Goal: Check status: Check status

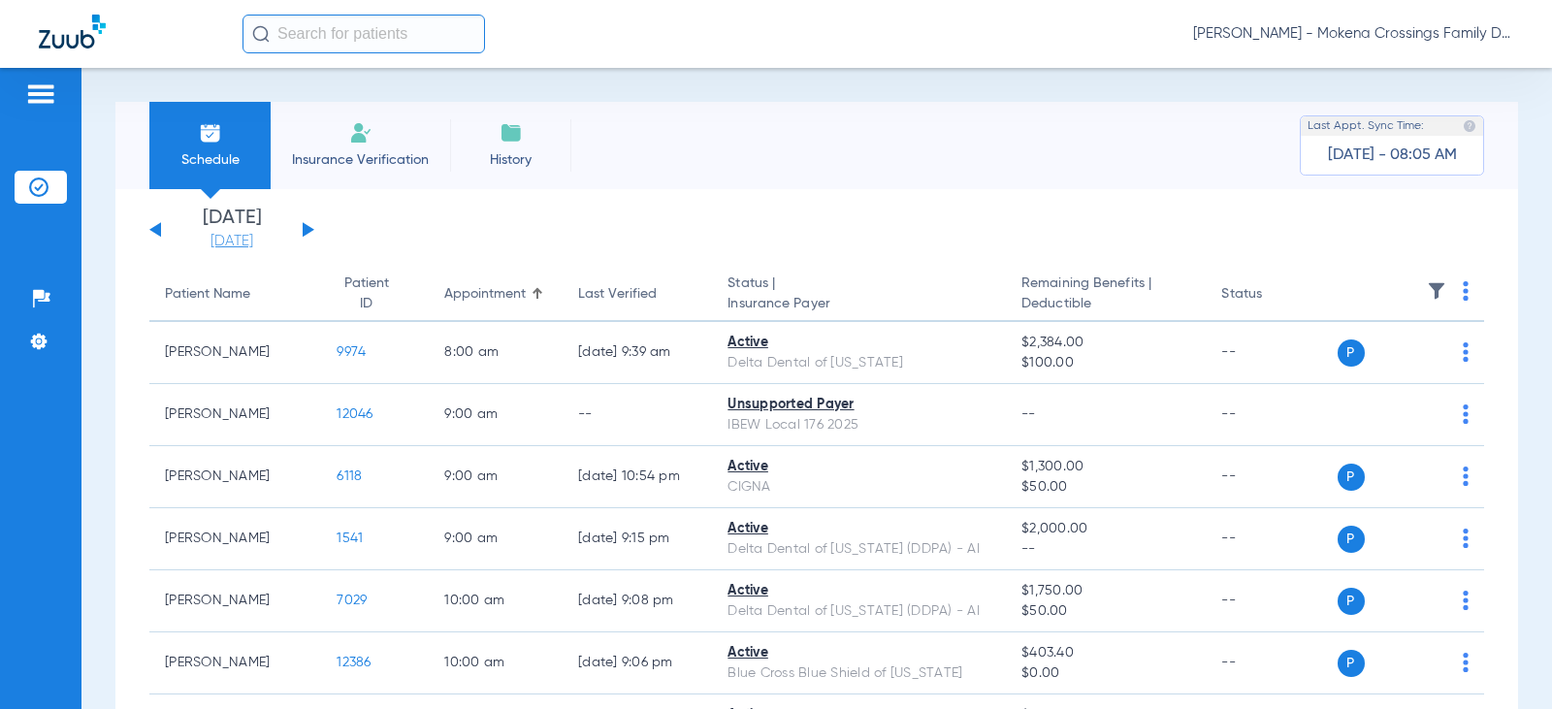
click at [245, 241] on link "[DATE]" at bounding box center [232, 241] width 116 height 19
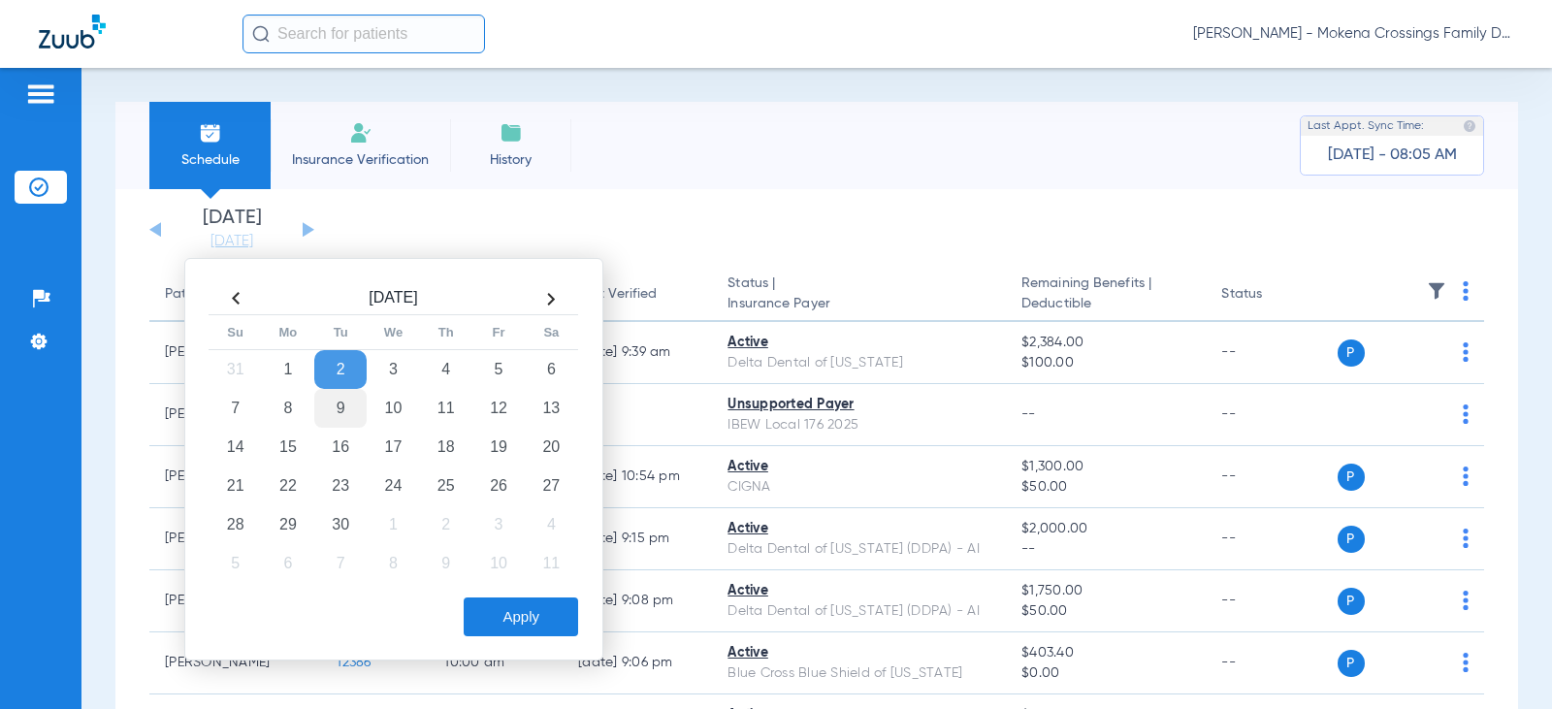
click at [339, 419] on td "9" at bounding box center [340, 408] width 52 height 39
click at [517, 633] on button "Apply" at bounding box center [521, 617] width 114 height 39
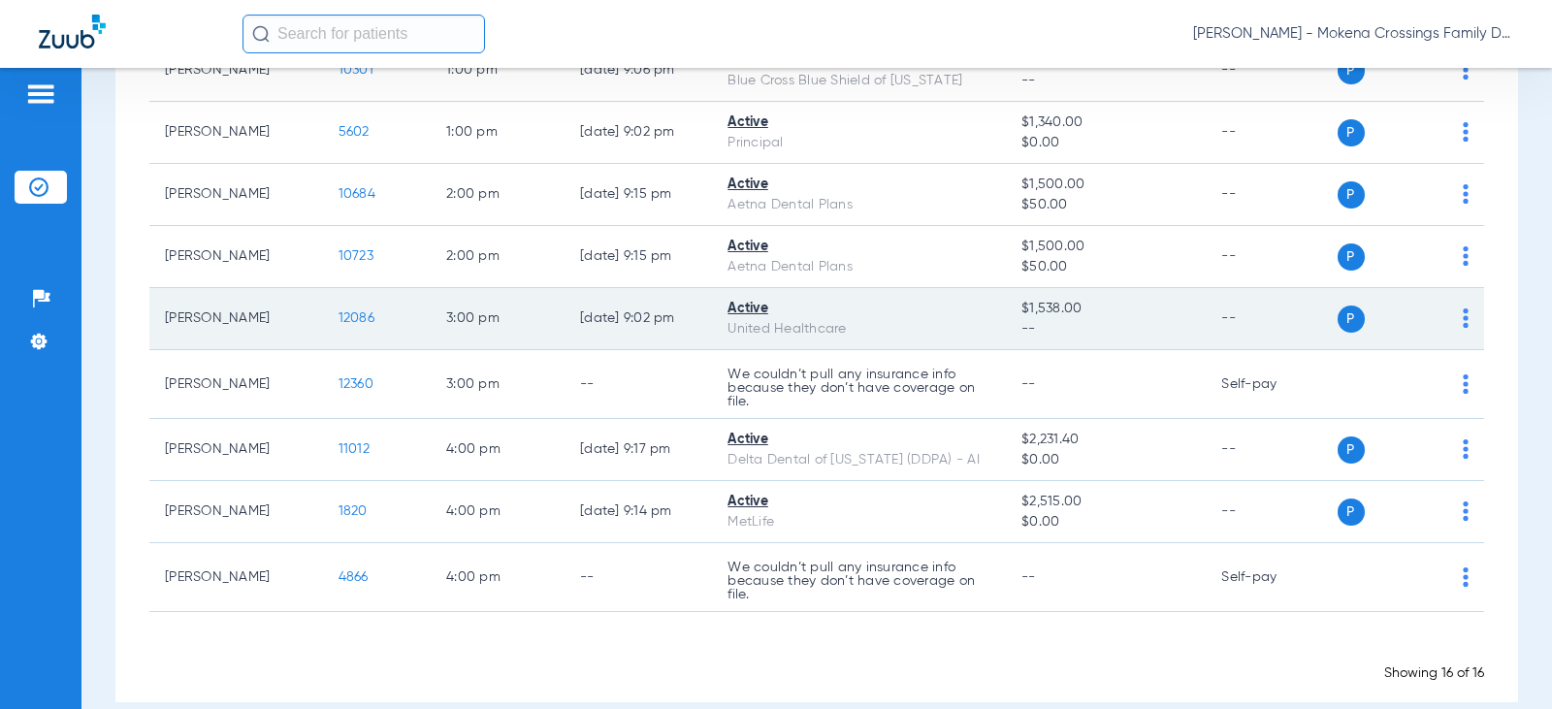
scroll to position [785, 0]
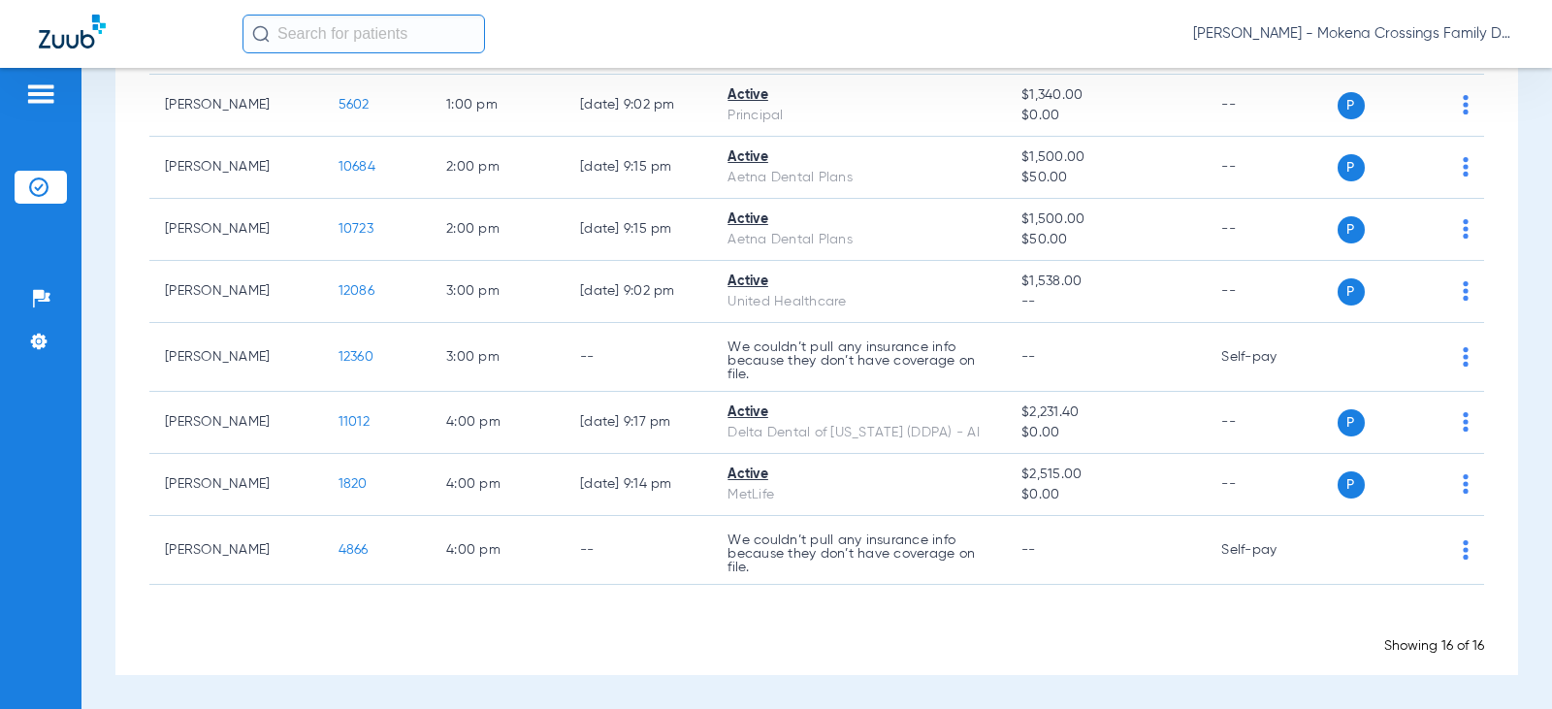
click at [565, 653] on div "Showing 16 of 16" at bounding box center [816, 645] width 1335 height 19
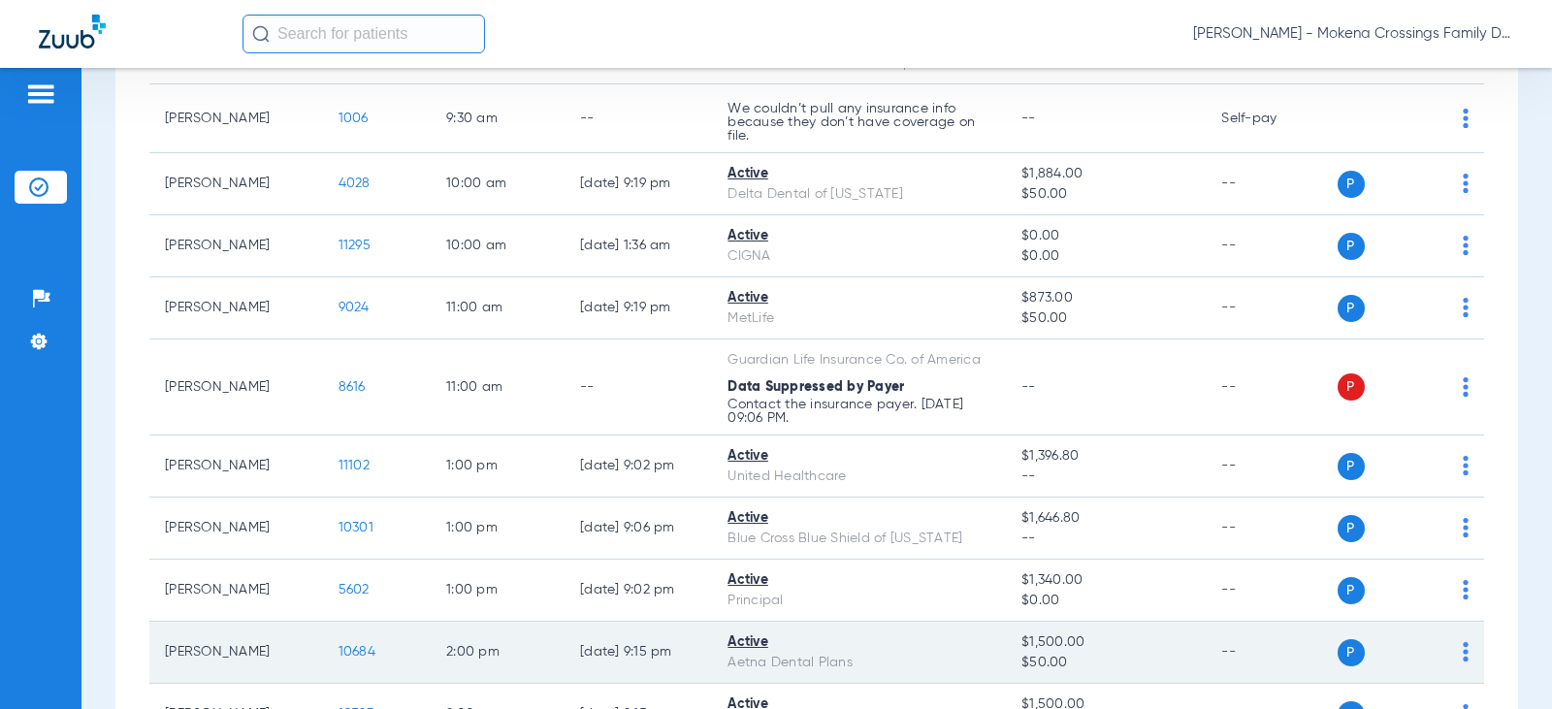
scroll to position [106, 0]
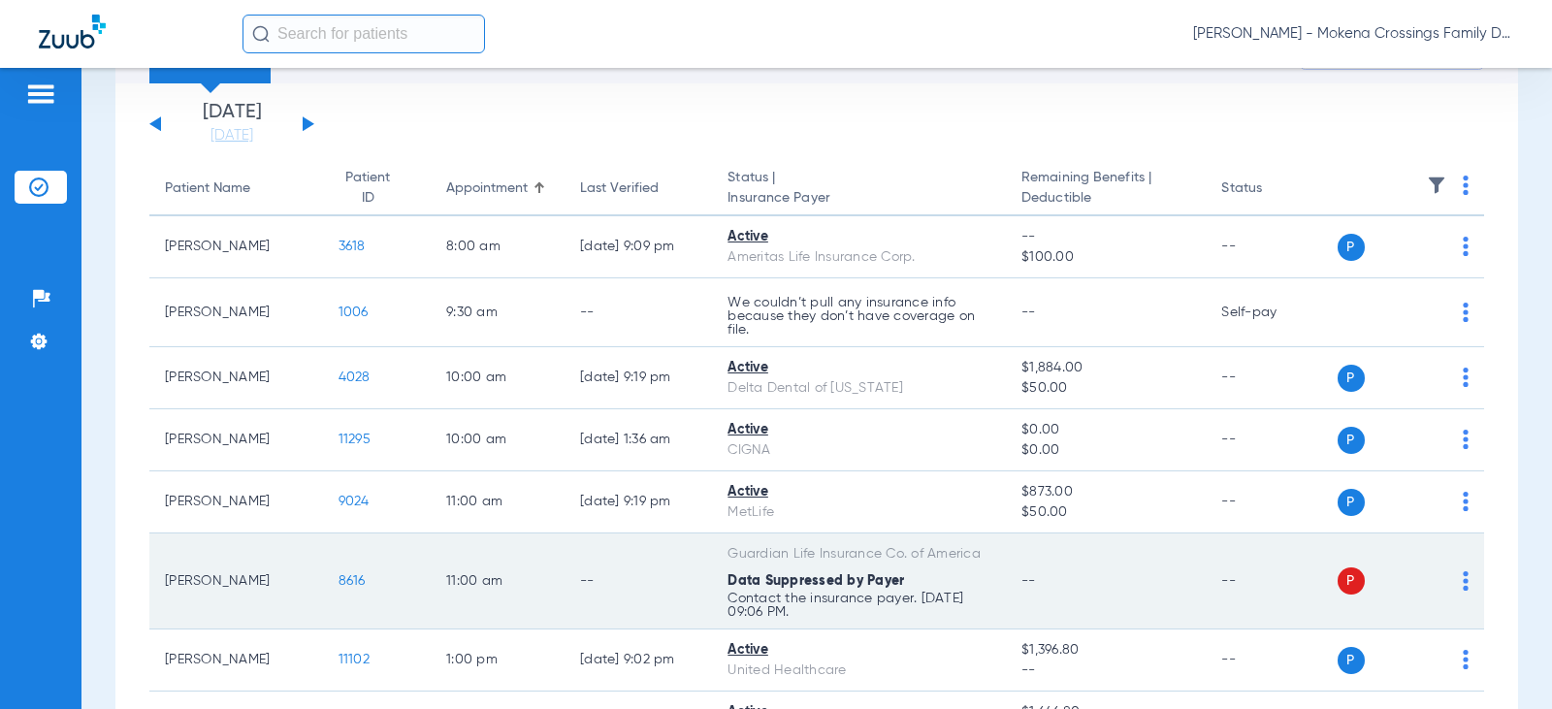
click at [339, 578] on span "8616" at bounding box center [352, 581] width 27 height 14
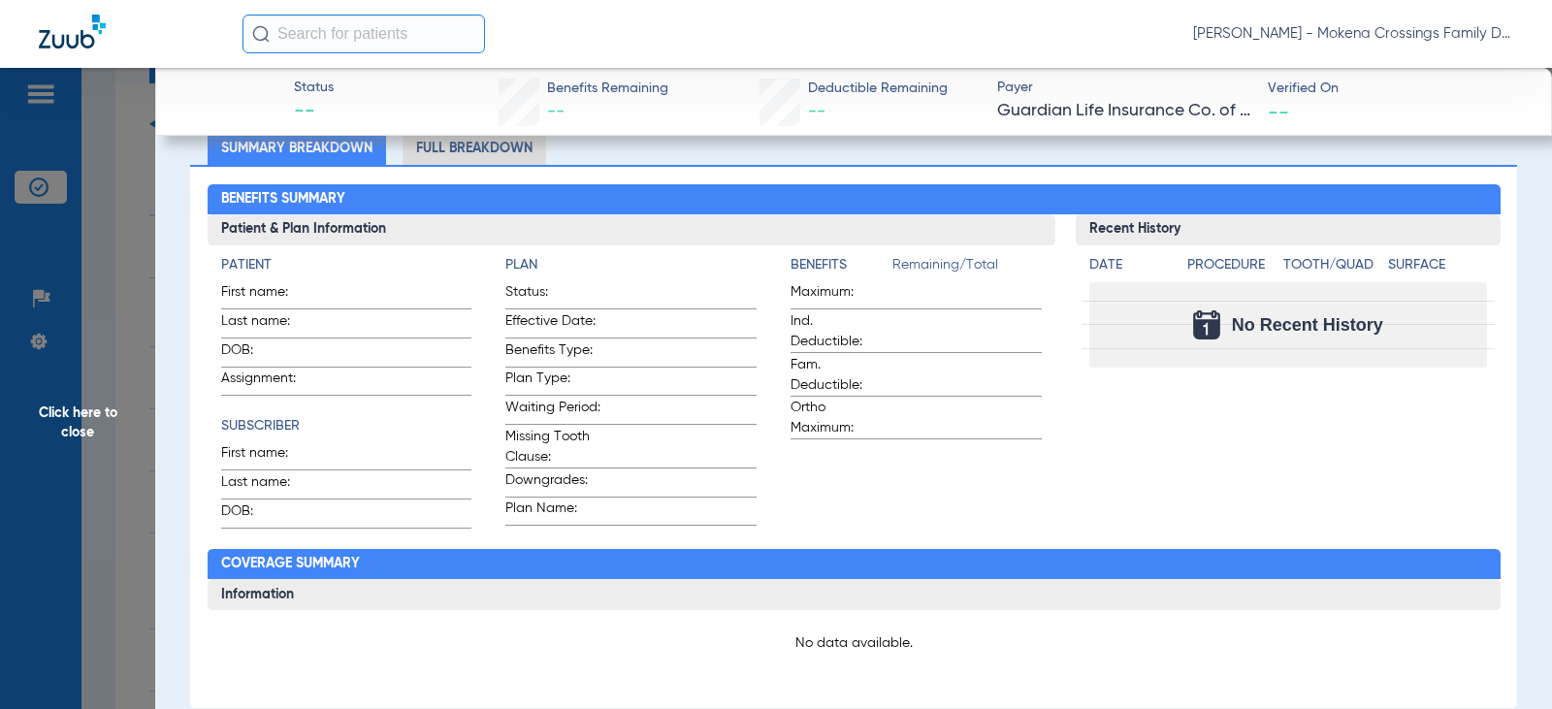
scroll to position [0, 0]
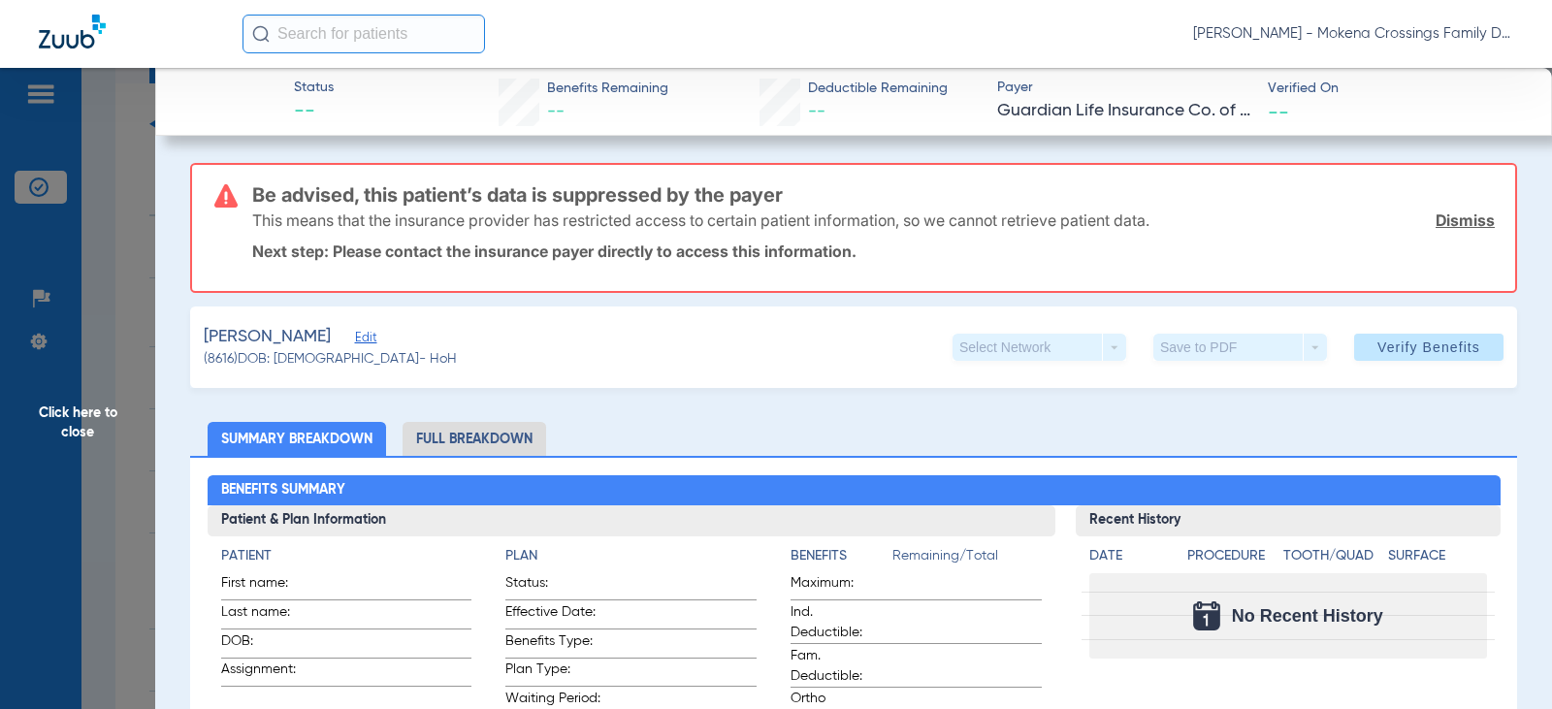
click at [490, 428] on li "Full Breakdown" at bounding box center [475, 439] width 144 height 34
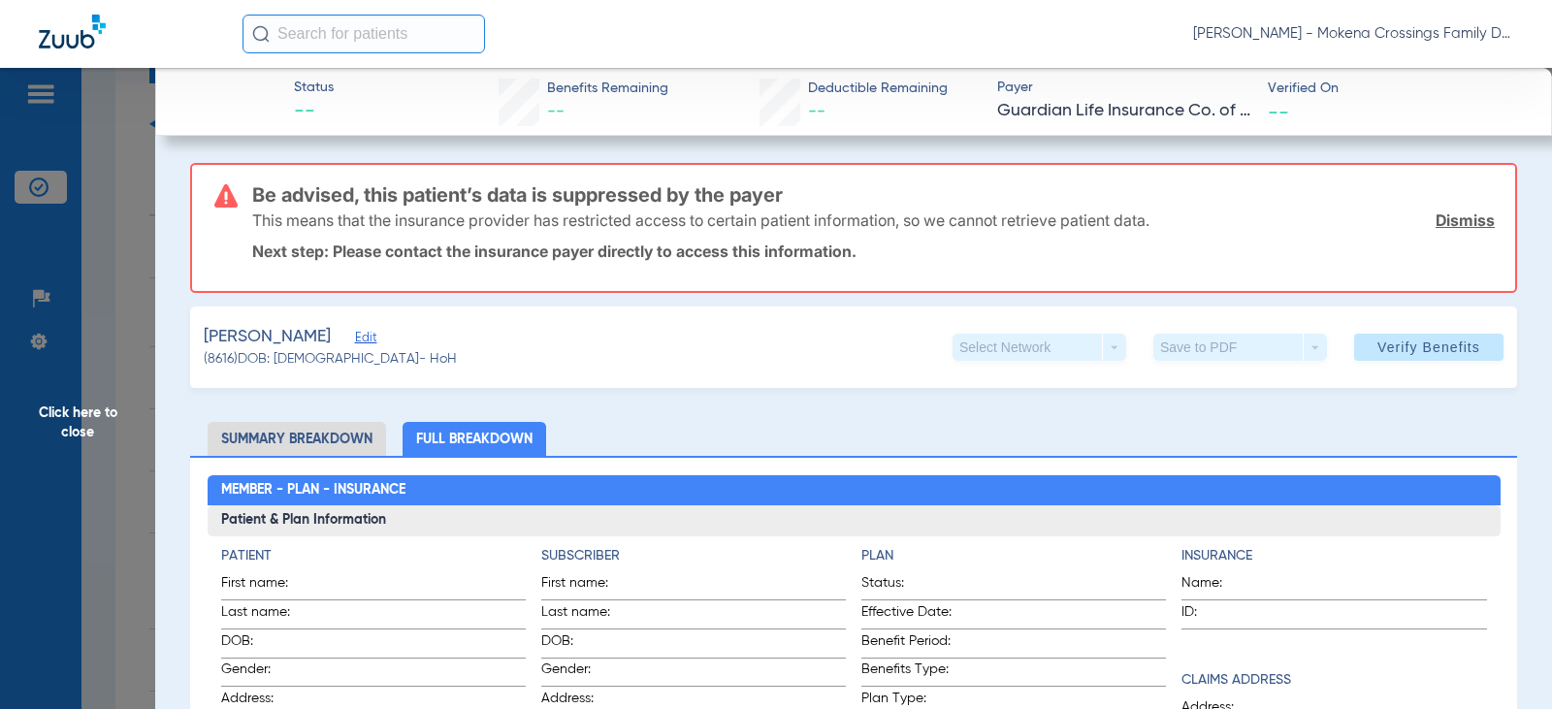
drag, startPoint x: 329, startPoint y: 444, endPoint x: 323, endPoint y: 436, distance: 10.5
click at [323, 436] on li "Summary Breakdown" at bounding box center [297, 439] width 179 height 34
